Goal: Transaction & Acquisition: Purchase product/service

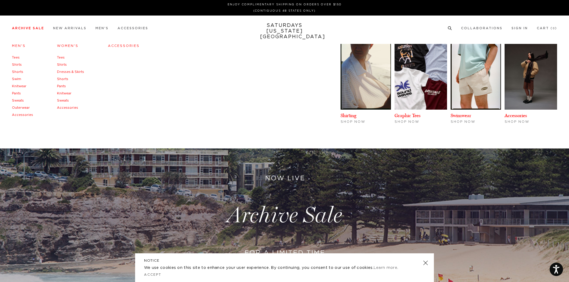
click at [24, 28] on link "Archive Sale" at bounding box center [28, 28] width 32 height 3
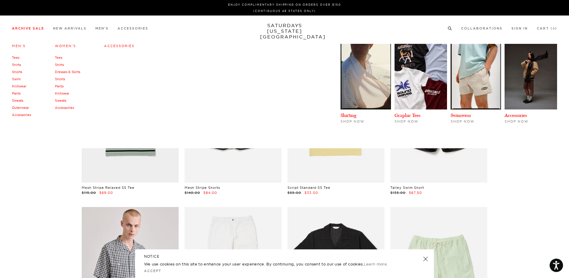
click at [18, 64] on link "Shirts" at bounding box center [16, 65] width 9 height 4
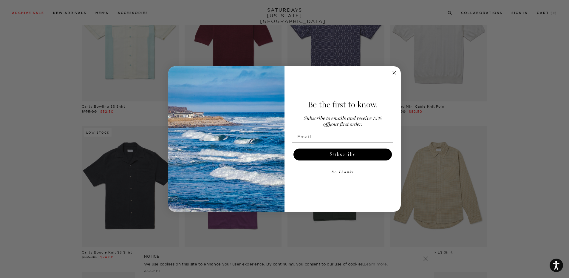
scroll to position [2321, 0]
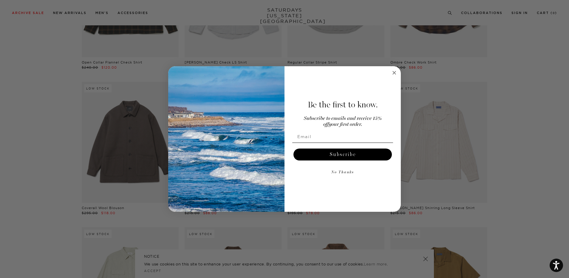
click at [393, 73] on circle "Close dialog" at bounding box center [394, 73] width 7 height 7
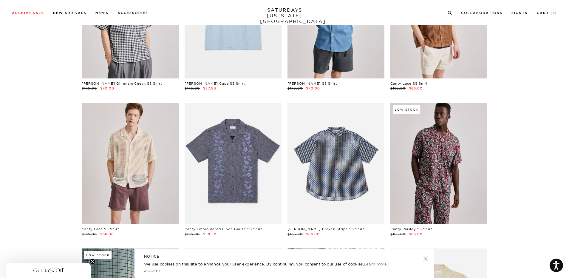
scroll to position [0, 0]
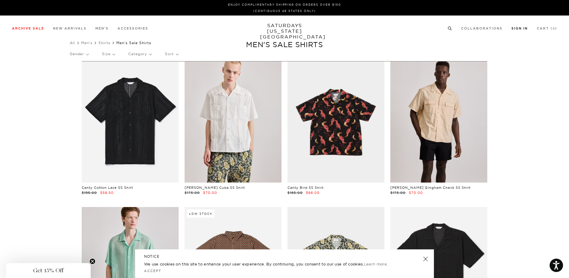
click at [518, 26] on li "Sign In" at bounding box center [520, 27] width 16 height 5
click at [518, 29] on link "Sign In" at bounding box center [520, 28] width 16 height 3
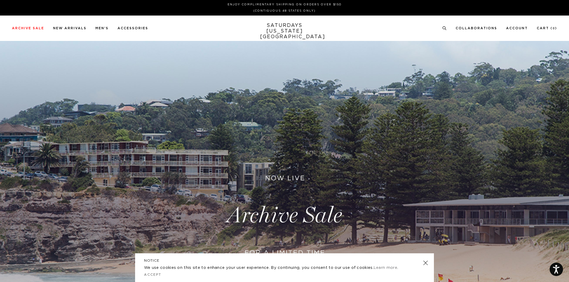
click at [447, 27] on icon at bounding box center [445, 28] width 4 height 4
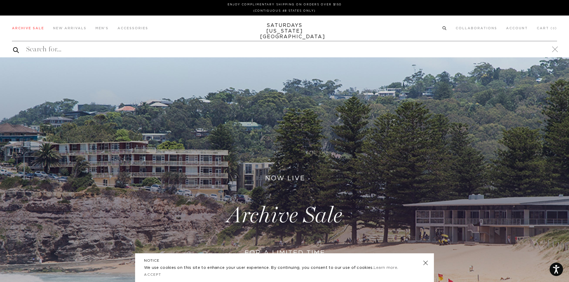
click at [447, 27] on icon at bounding box center [445, 28] width 4 height 4
click at [446, 27] on icon at bounding box center [445, 28] width 4 height 4
click at [426, 263] on link at bounding box center [426, 262] width 8 height 8
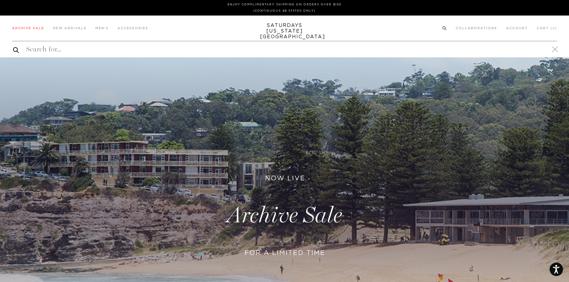
click at [446, 32] on div "Archive Sale Men's Tees Shirts Shorts Swim Knitwear Pants Sweats Women's" at bounding box center [284, 28] width 569 height 25
click at [449, 27] on ul "Collaborations Shop All Dickies POTR Barbour Brooks Cameron Studio retaW 0" at bounding box center [500, 27] width 115 height 5
click at [401, 42] on div at bounding box center [285, 49] width 546 height 16
click at [394, 50] on input "search" at bounding box center [285, 49] width 546 height 10
paste input "Dekalb Heavy Weight Mockneck LS"
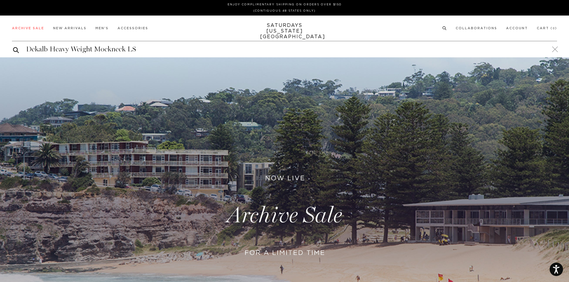
type input "Dekalb Heavy Weight Mockneck LS"
click at [13, 46] on button "submit" at bounding box center [16, 49] width 6 height 7
click at [510, 28] on link "Account" at bounding box center [517, 28] width 22 height 3
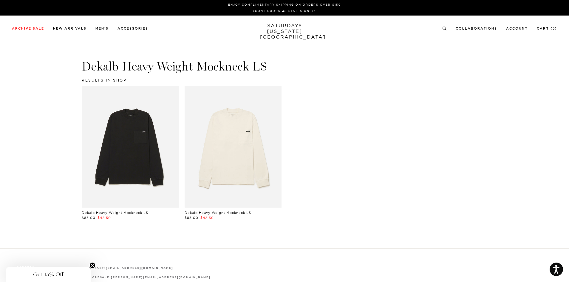
click at [137, 153] on link at bounding box center [130, 146] width 97 height 121
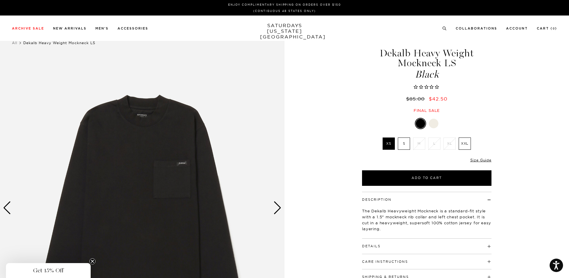
click at [404, 144] on label "S" at bounding box center [404, 144] width 12 height 12
click at [0, 0] on input "S" at bounding box center [0, 0] width 0 height 0
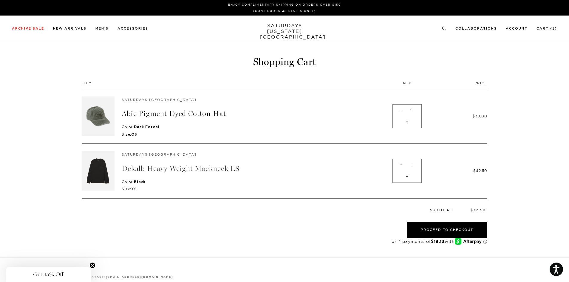
click at [179, 167] on link "Dekalb Heavy Weight Mockneck LS" at bounding box center [181, 168] width 118 height 9
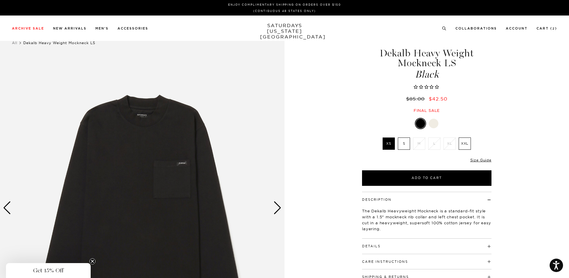
click at [482, 156] on div "Only 0 Left Size Guide" at bounding box center [427, 162] width 130 height 16
click at [482, 161] on link "Size Guide" at bounding box center [481, 160] width 21 height 4
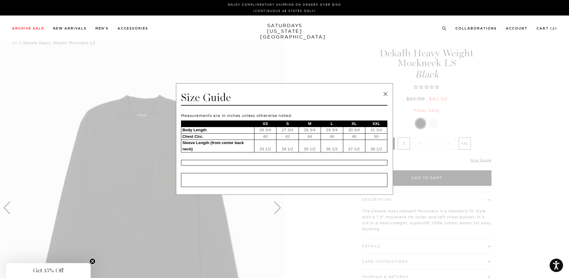
click at [384, 93] on link at bounding box center [385, 94] width 9 height 9
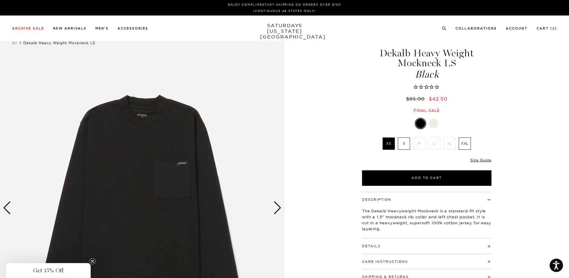
click at [403, 143] on label "S" at bounding box center [404, 144] width 12 height 12
click at [0, 0] on input "S" at bounding box center [0, 0] width 0 height 0
click at [432, 124] on div at bounding box center [434, 124] width 10 height 10
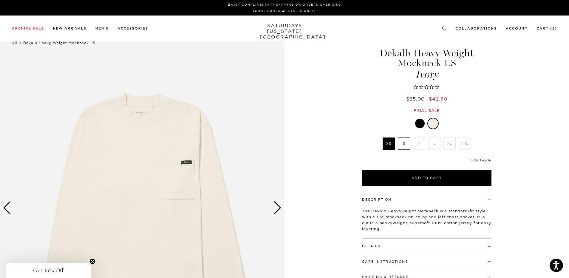
click at [401, 142] on label "S" at bounding box center [404, 144] width 12 height 12
click at [0, 0] on input "S" at bounding box center [0, 0] width 0 height 0
click at [423, 124] on div at bounding box center [420, 124] width 10 height 10
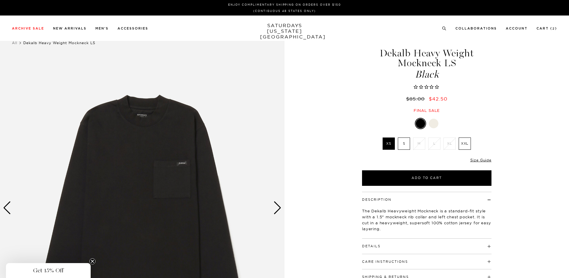
click at [405, 146] on label "S" at bounding box center [404, 144] width 12 height 12
click at [0, 0] on input "S" at bounding box center [0, 0] width 0 height 0
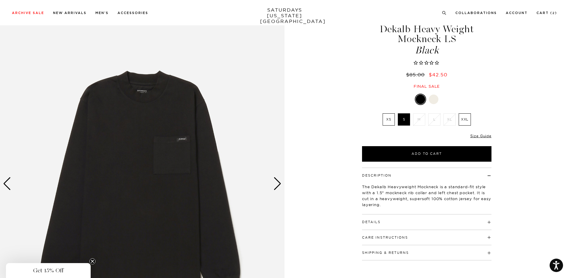
scroll to position [32, 0]
